Goal: Navigation & Orientation: Find specific page/section

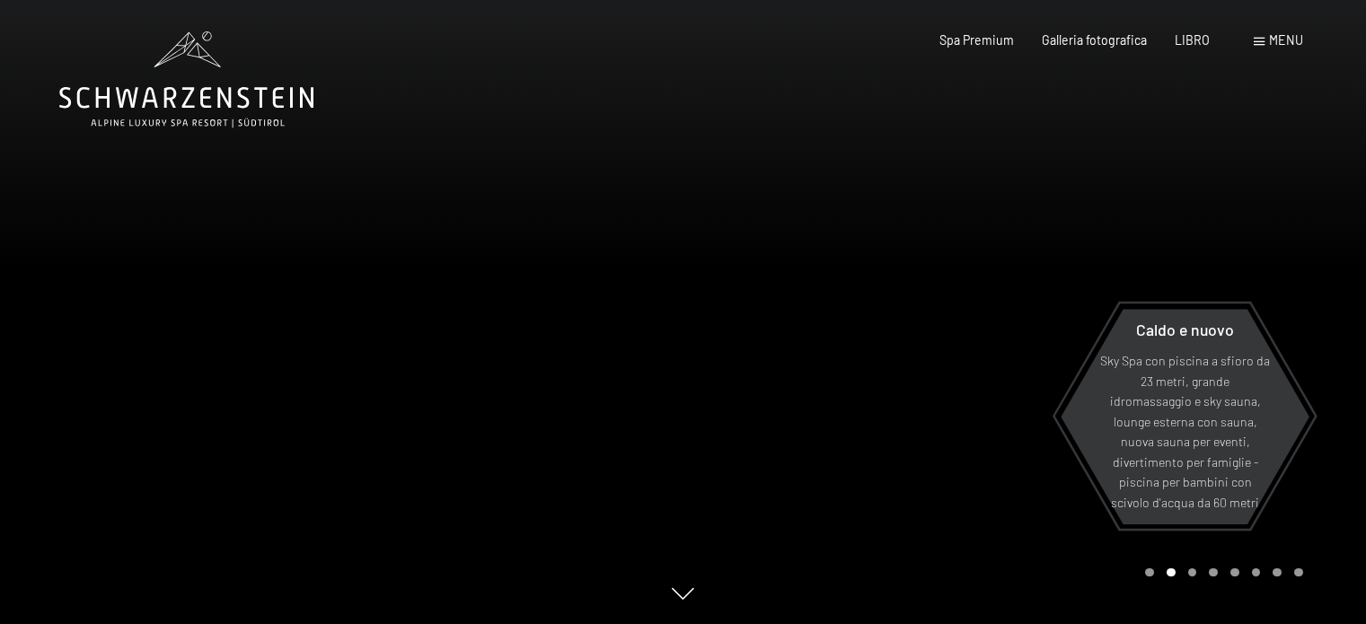
click at [746, 243] on div at bounding box center [1024, 312] width 683 height 624
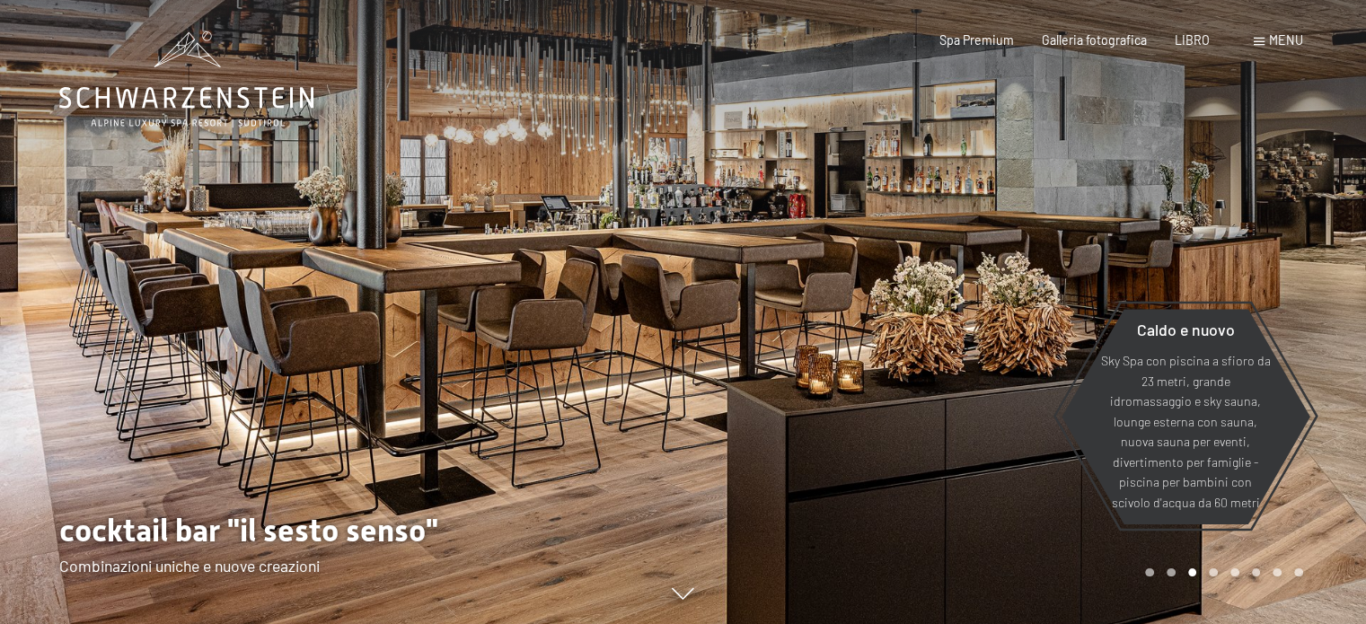
click at [877, 247] on div at bounding box center [1024, 312] width 683 height 624
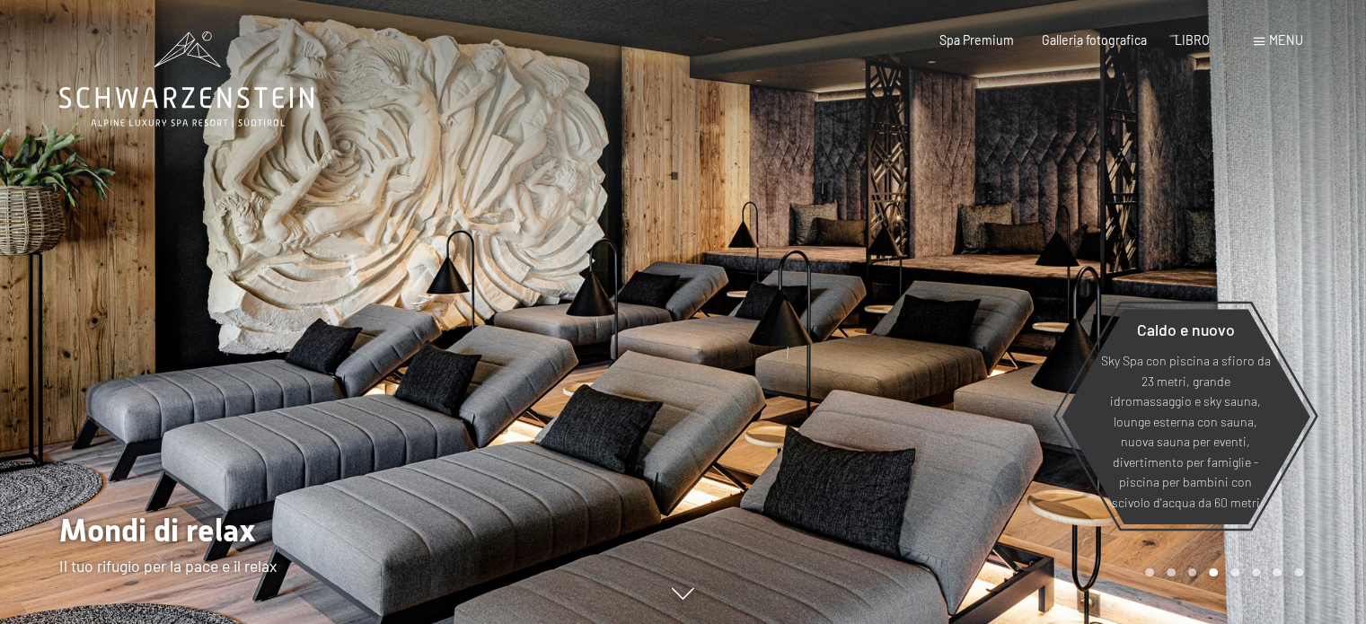
click at [1044, 207] on div at bounding box center [1024, 312] width 683 height 624
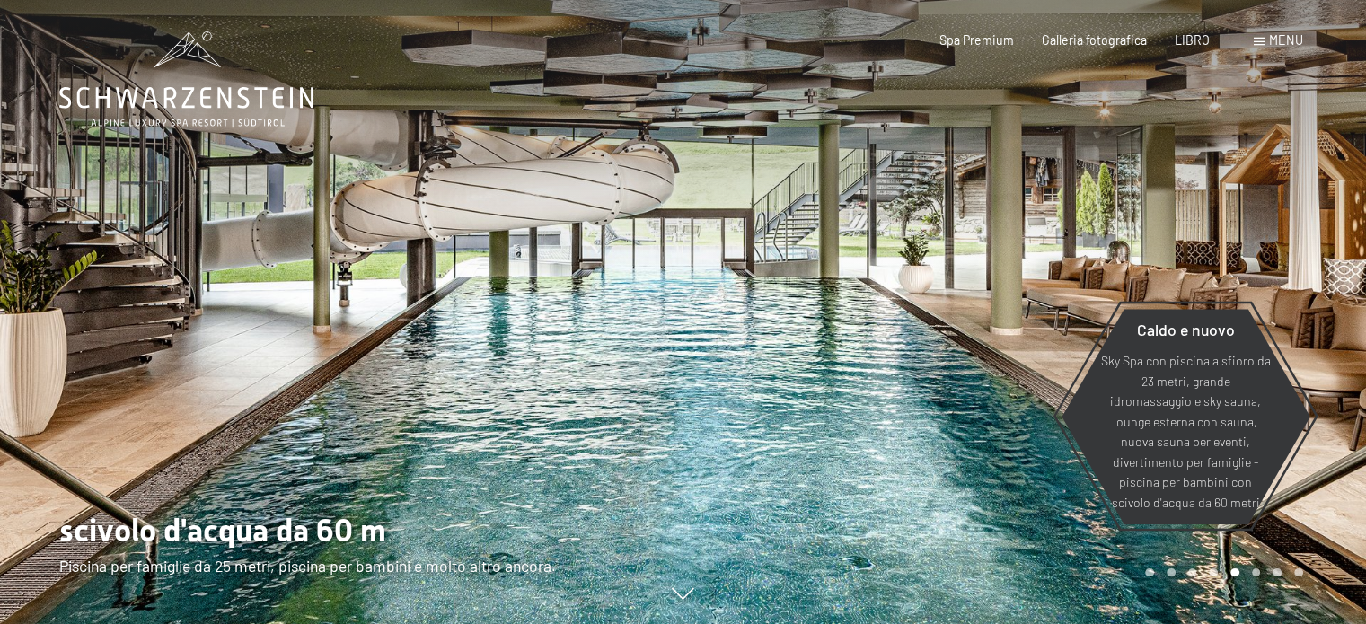
click at [1031, 203] on div at bounding box center [1024, 312] width 683 height 624
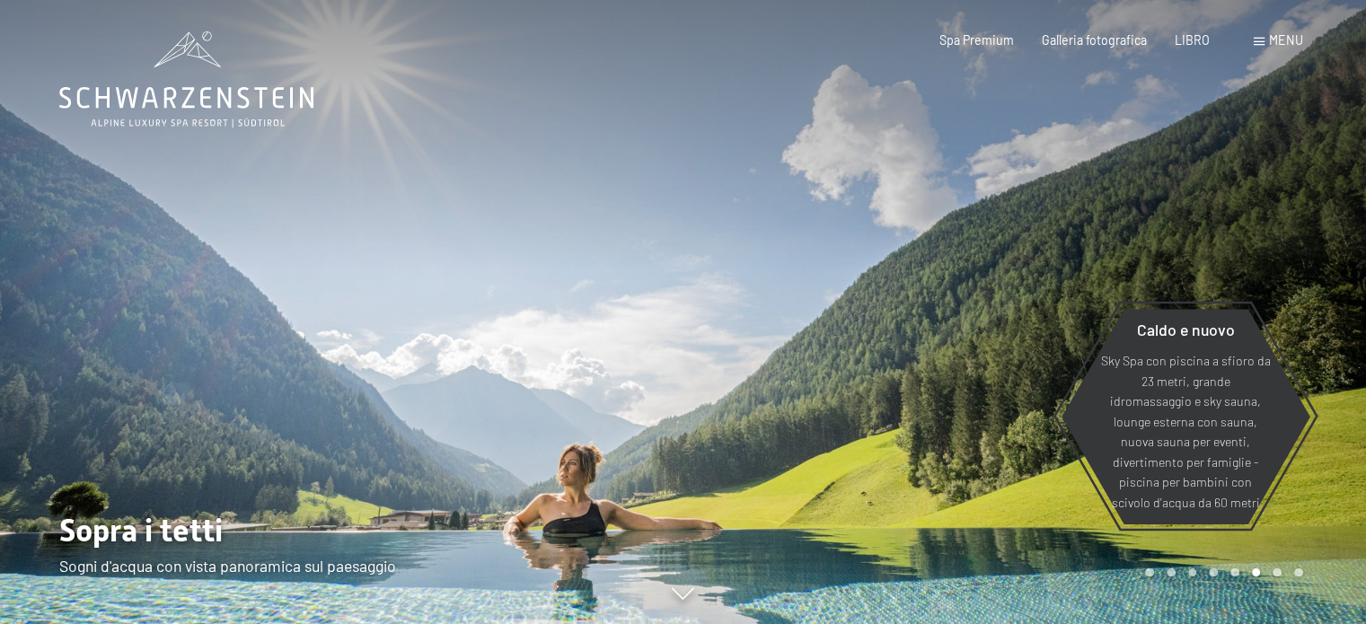
click at [1031, 203] on div at bounding box center [1024, 312] width 683 height 624
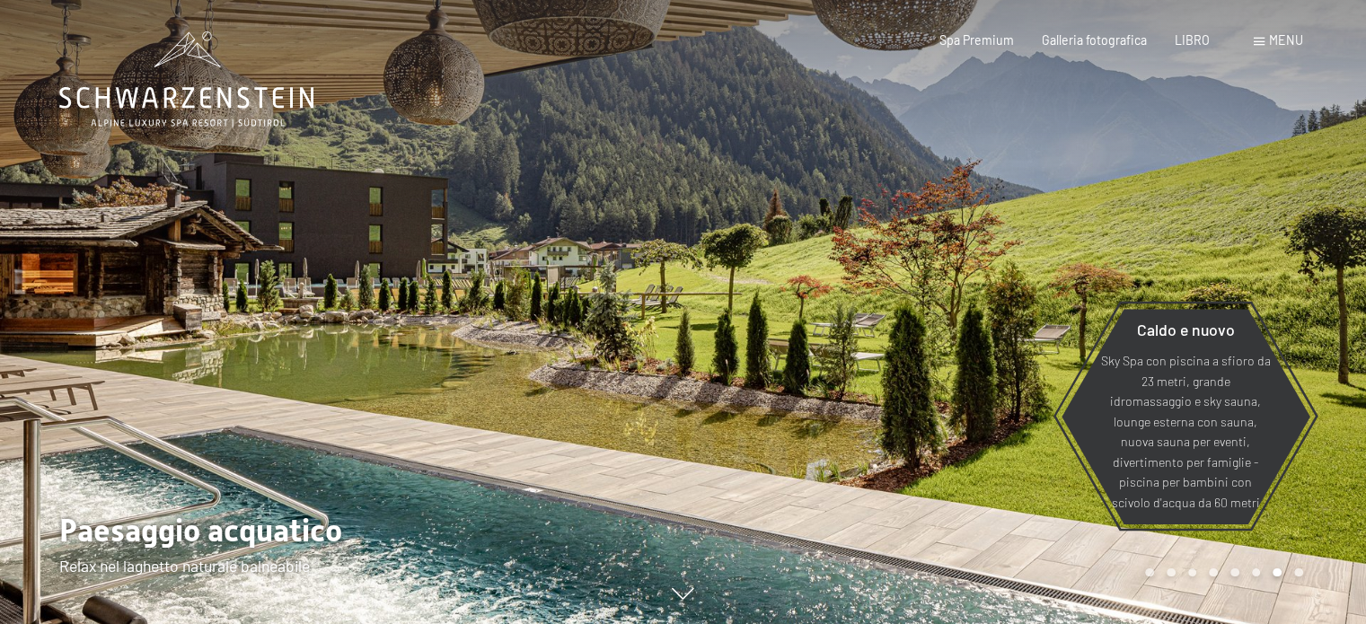
click at [155, 217] on div at bounding box center [341, 312] width 683 height 624
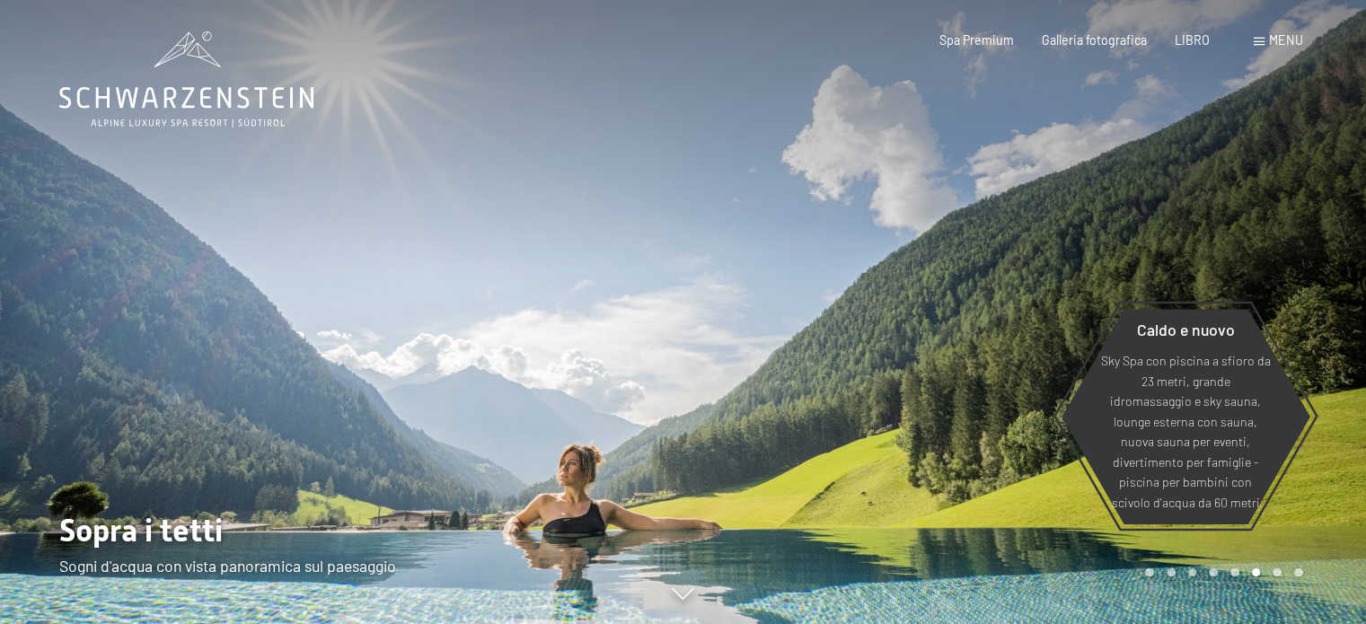
click at [557, 265] on div at bounding box center [341, 312] width 683 height 624
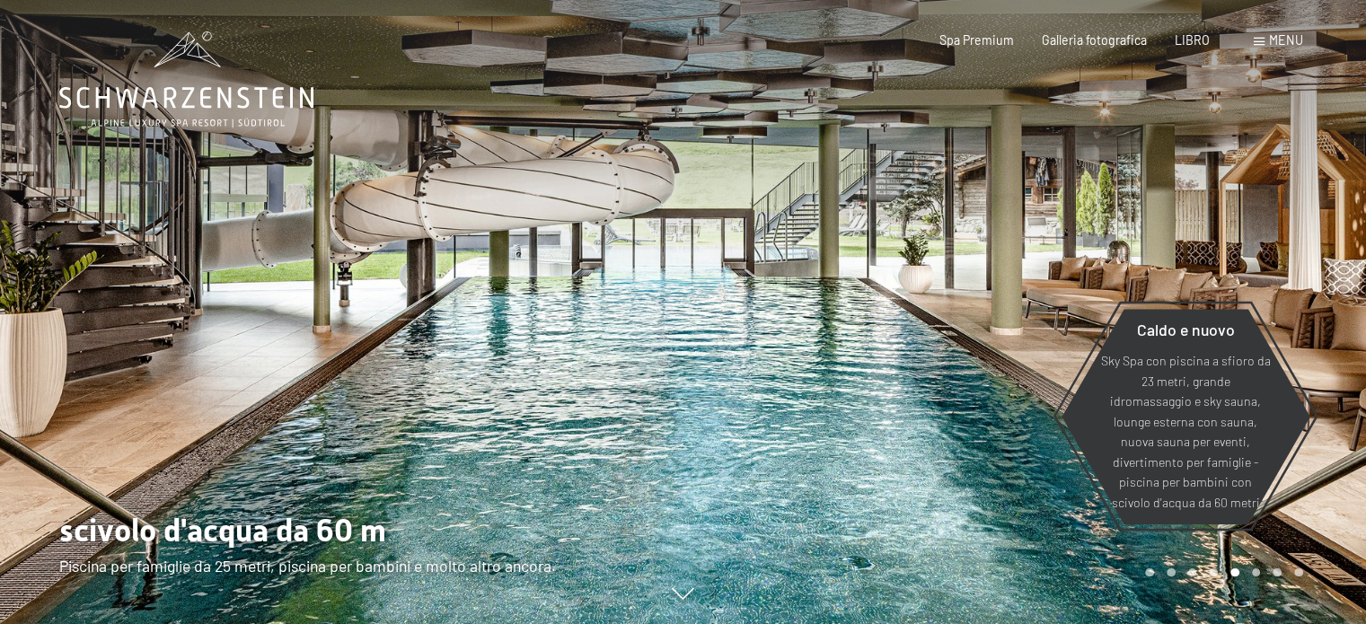
click at [557, 265] on div at bounding box center [341, 312] width 683 height 624
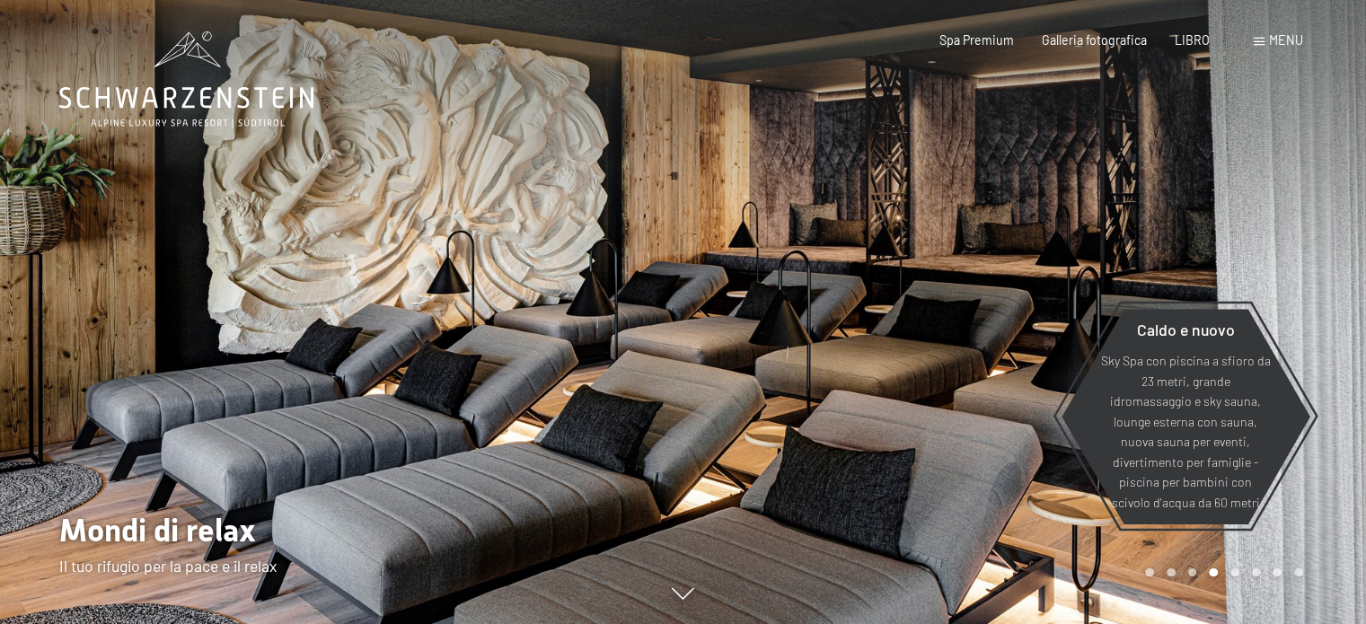
click at [557, 265] on div at bounding box center [341, 312] width 683 height 624
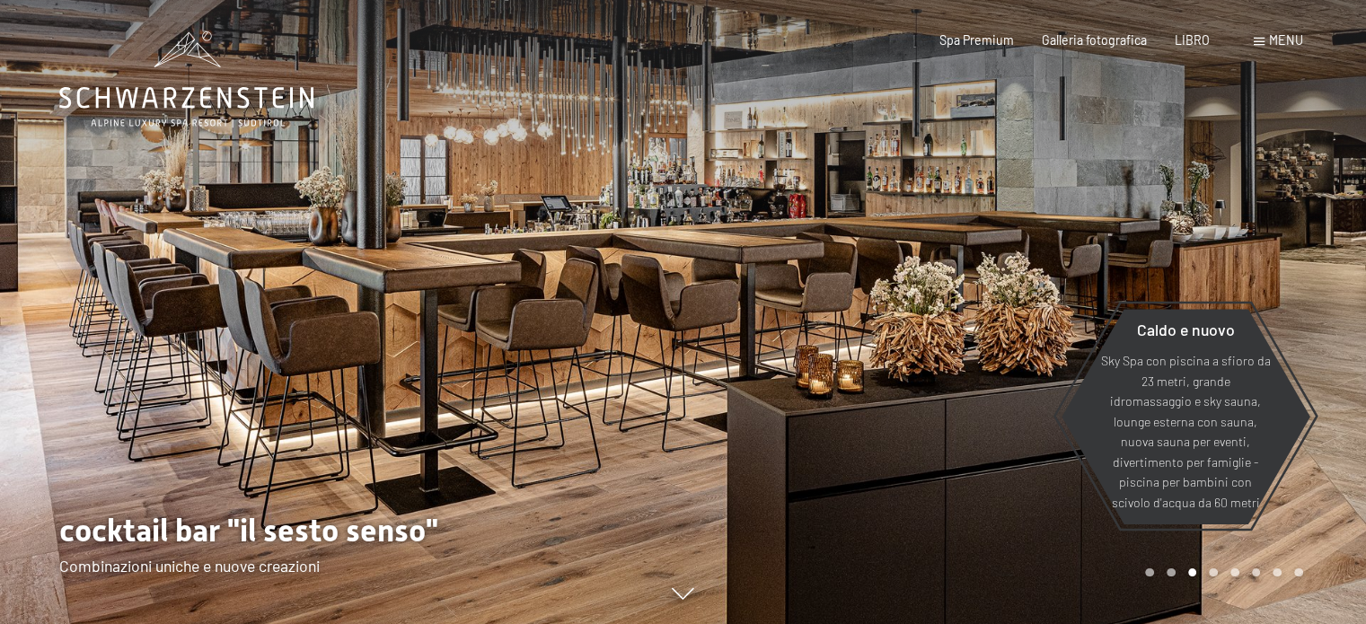
click at [557, 265] on div at bounding box center [341, 312] width 683 height 624
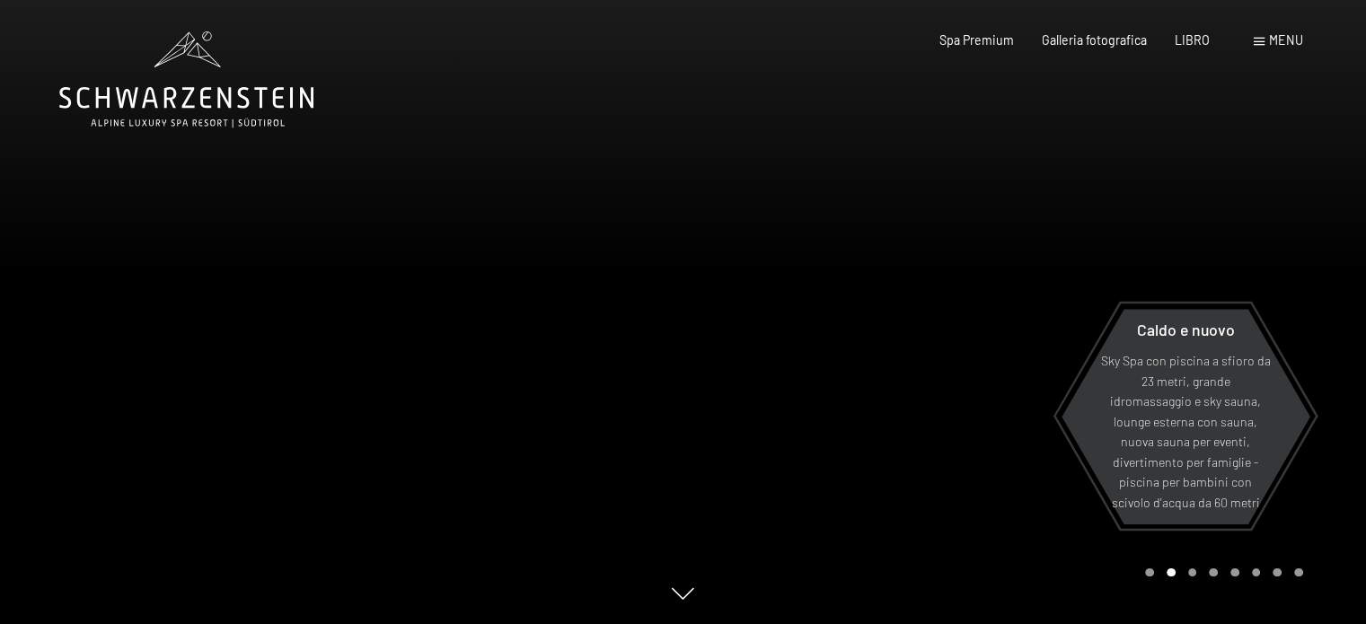
click at [934, 252] on div at bounding box center [1024, 312] width 683 height 624
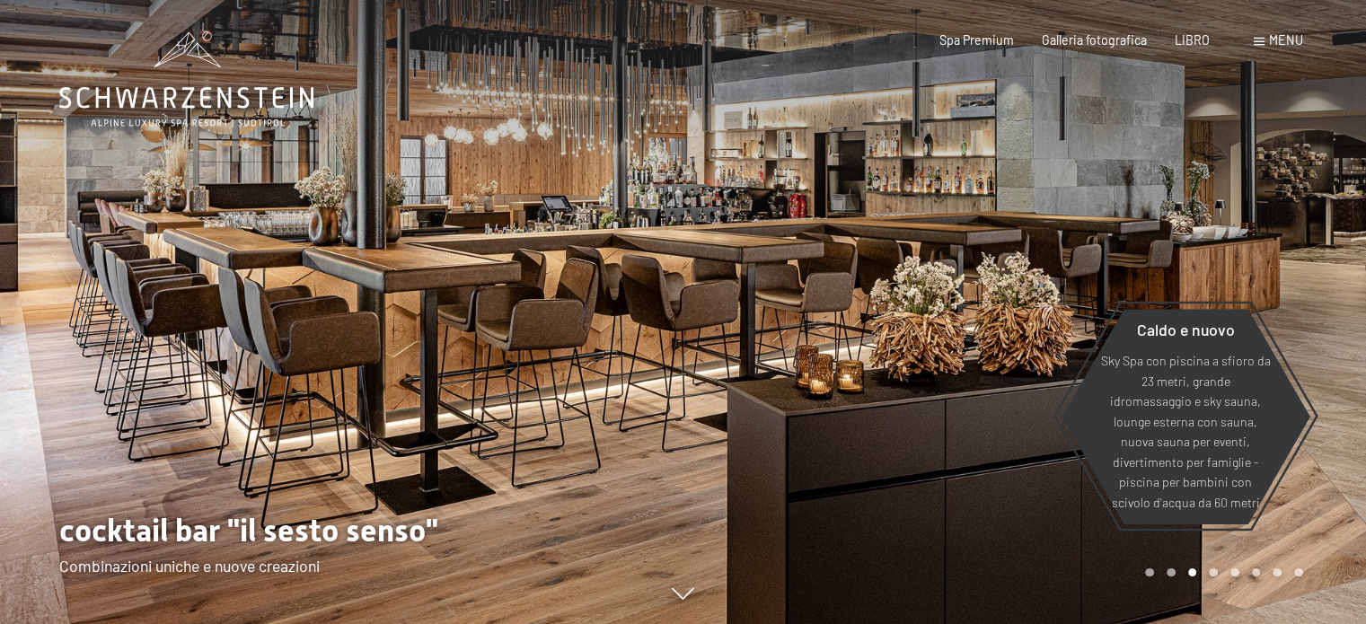
click at [934, 252] on div at bounding box center [1024, 312] width 683 height 624
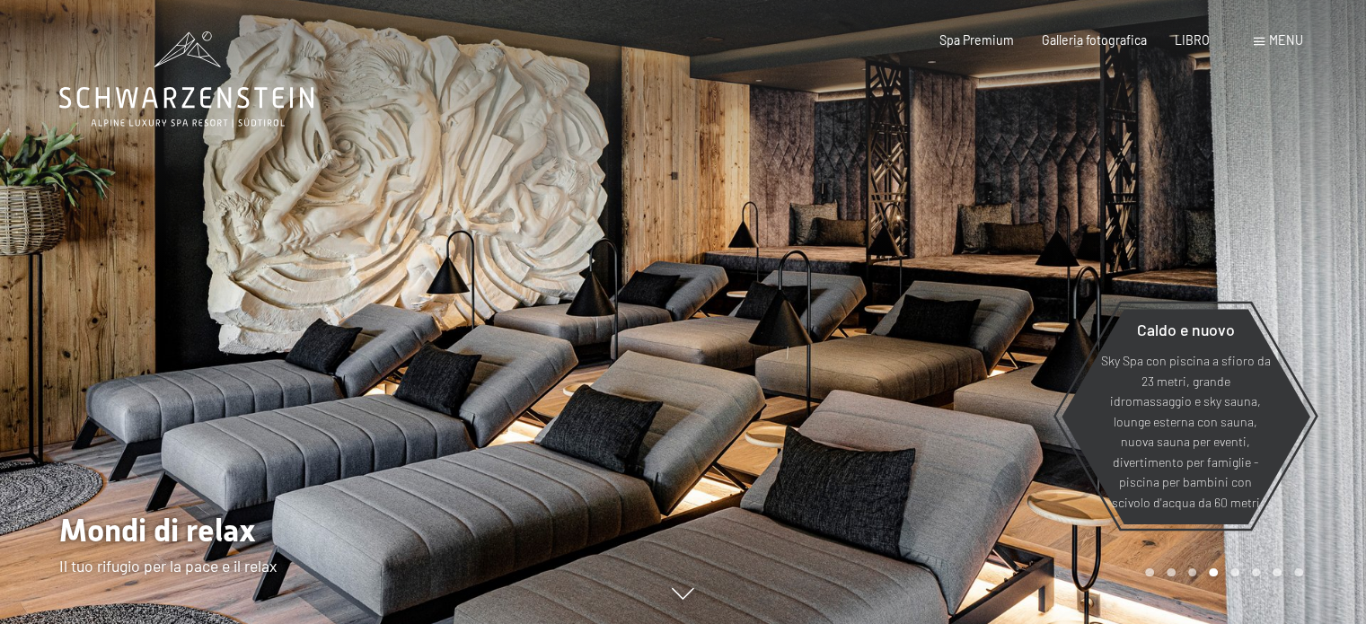
click at [934, 252] on div at bounding box center [1024, 312] width 683 height 624
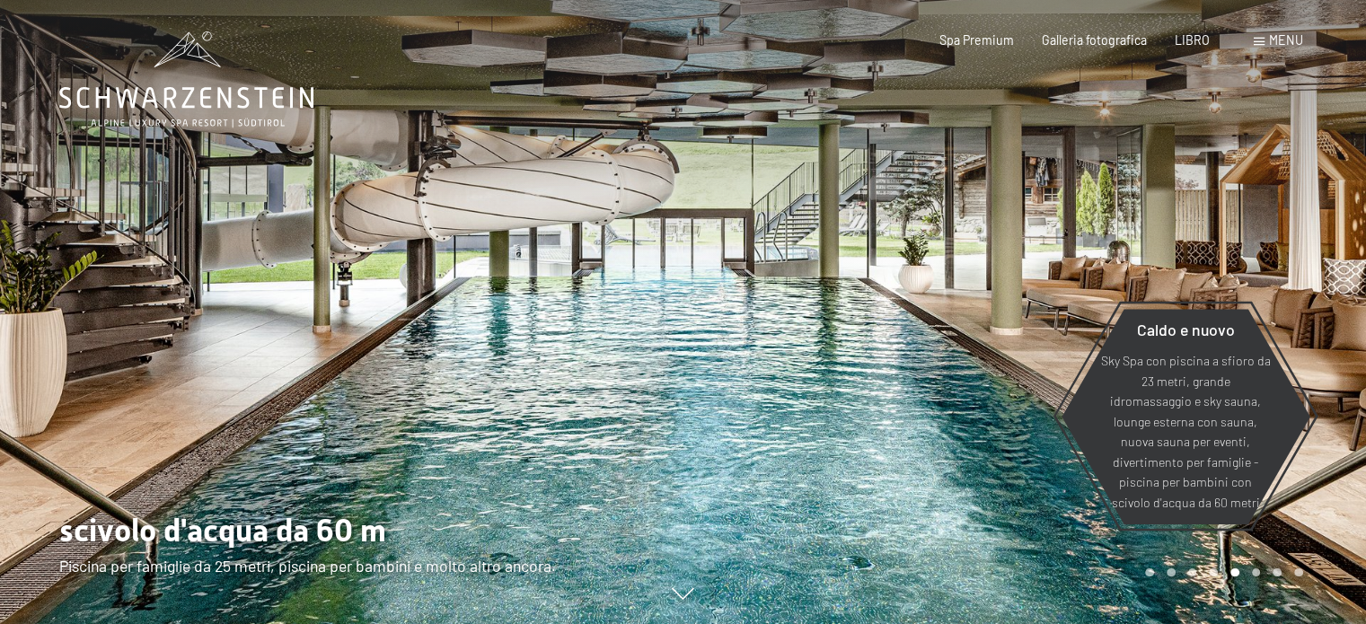
click at [934, 252] on div at bounding box center [1024, 312] width 683 height 624
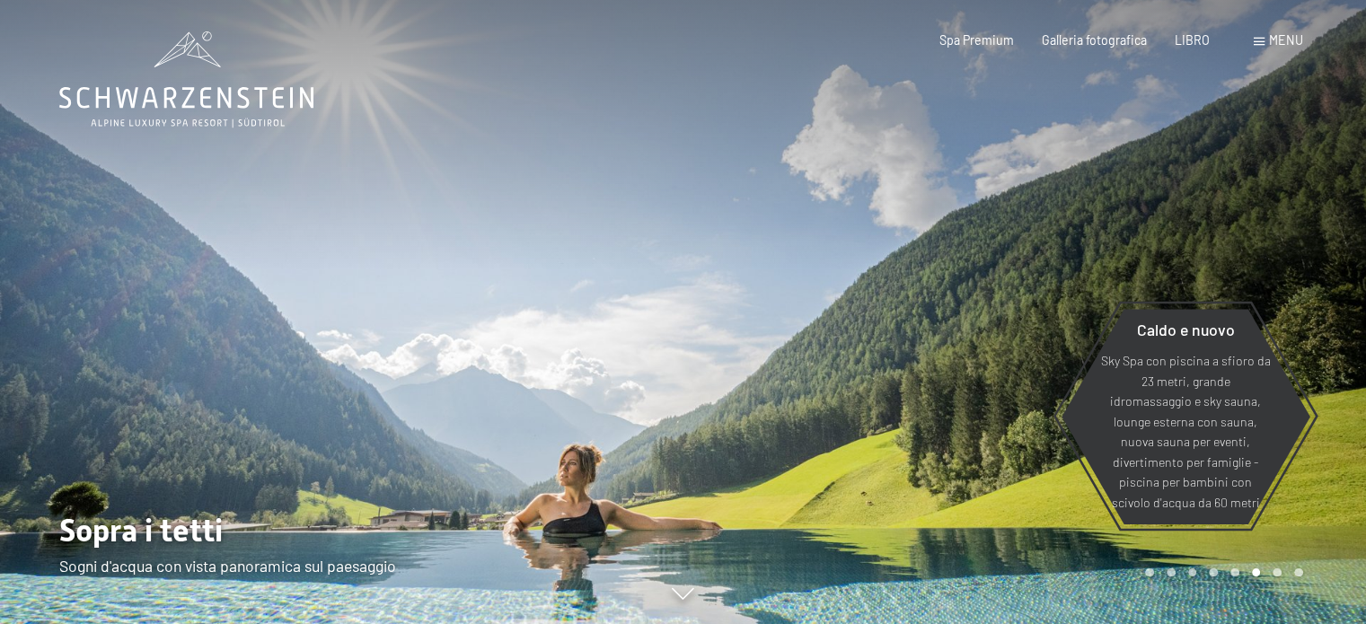
click at [934, 252] on div at bounding box center [1024, 312] width 683 height 624
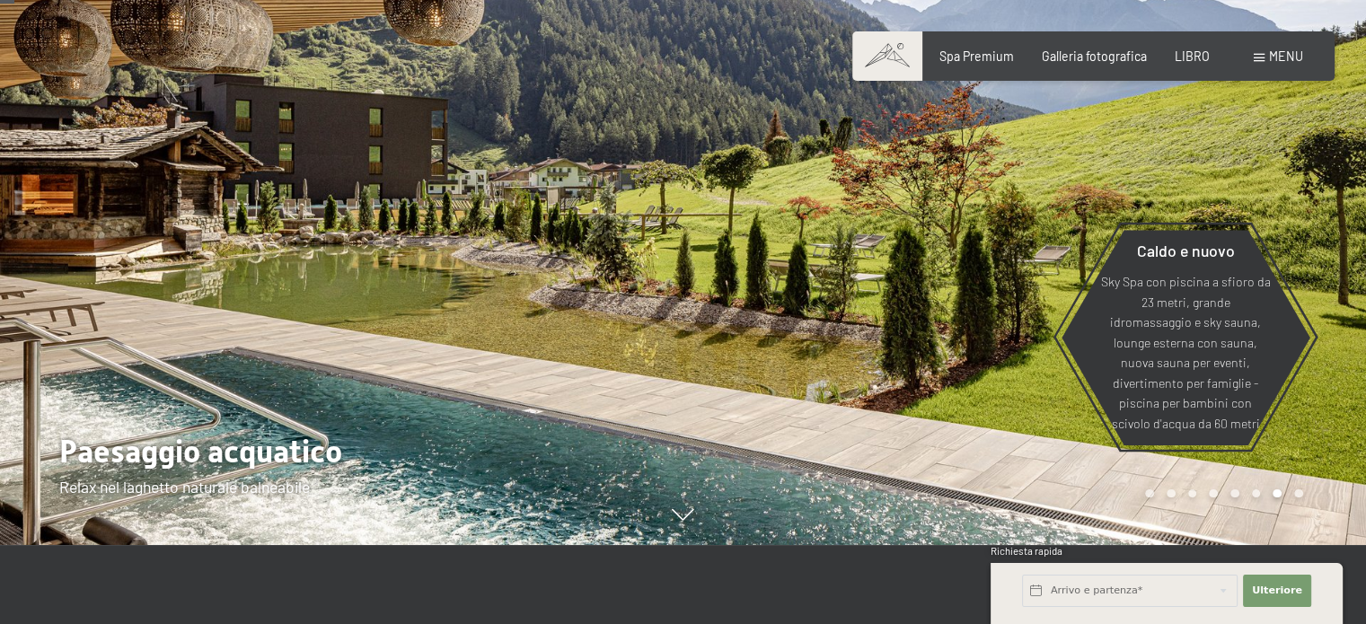
scroll to position [90, 0]
